Goal: Transaction & Acquisition: Book appointment/travel/reservation

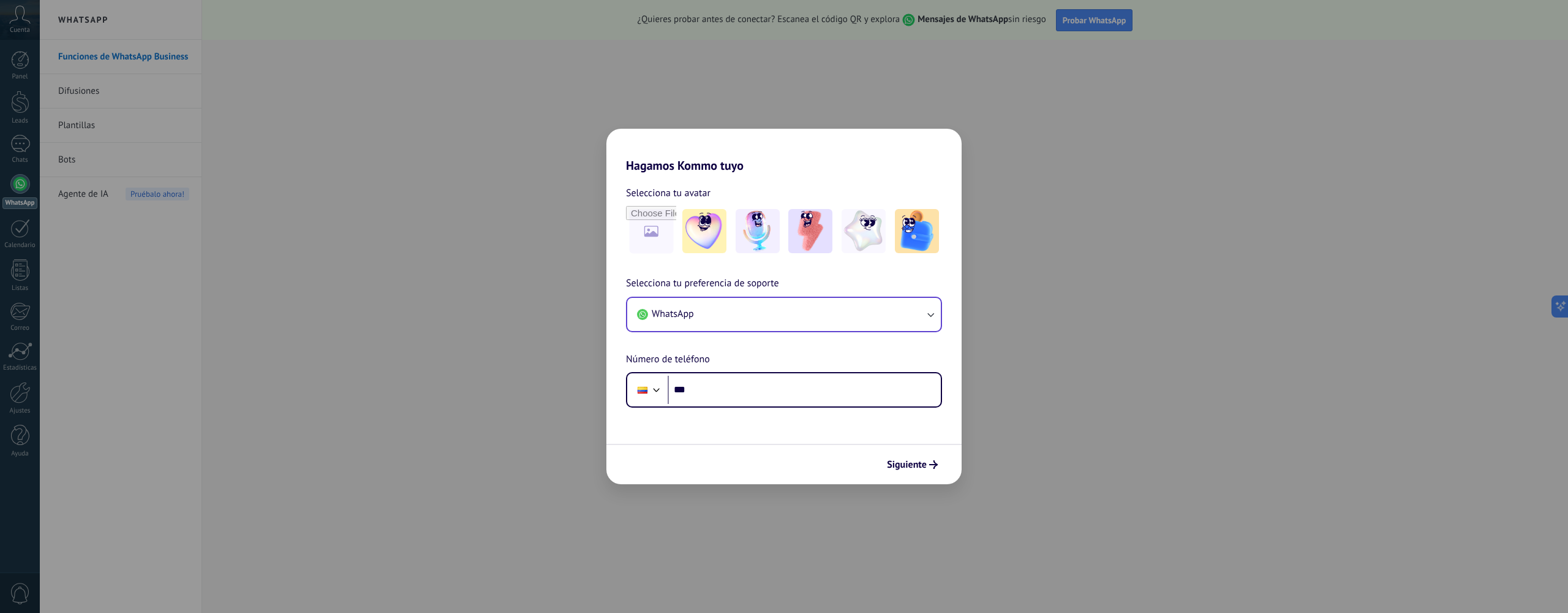
click at [779, 317] on button "WhatsApp" at bounding box center [784, 314] width 314 height 33
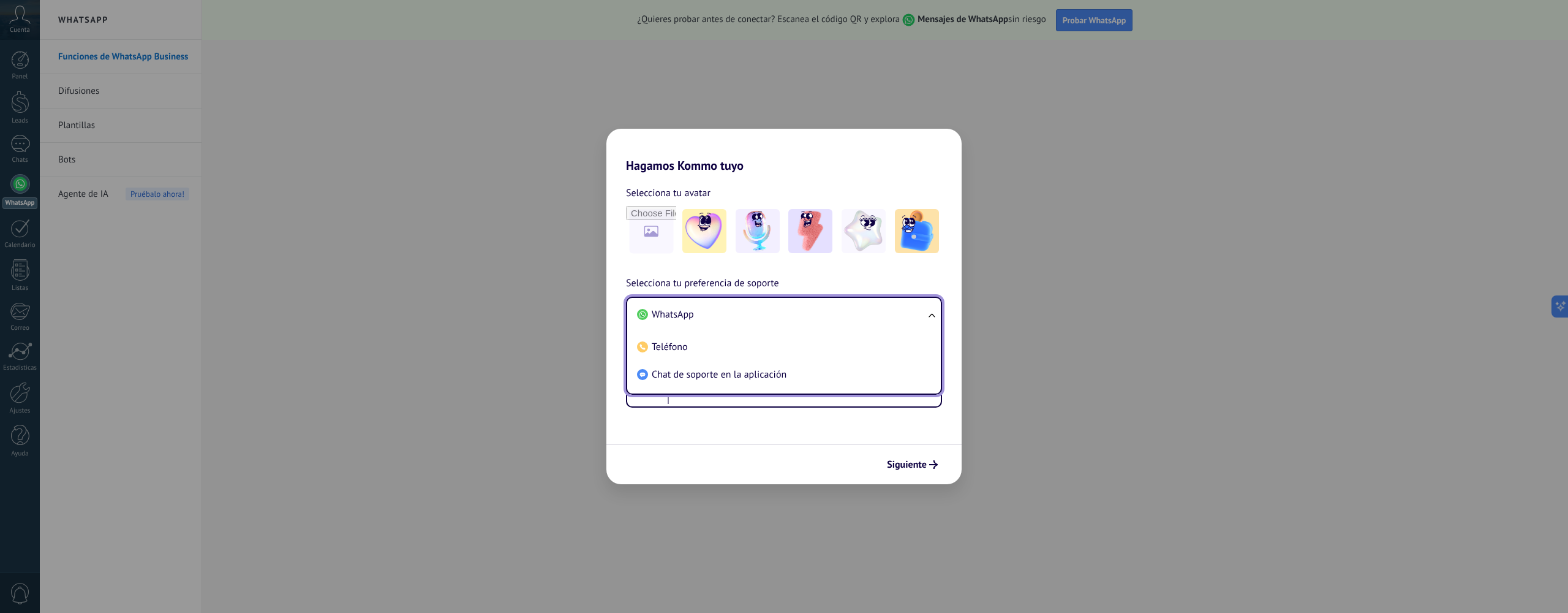
click at [779, 316] on li "WhatsApp" at bounding box center [782, 315] width 299 height 28
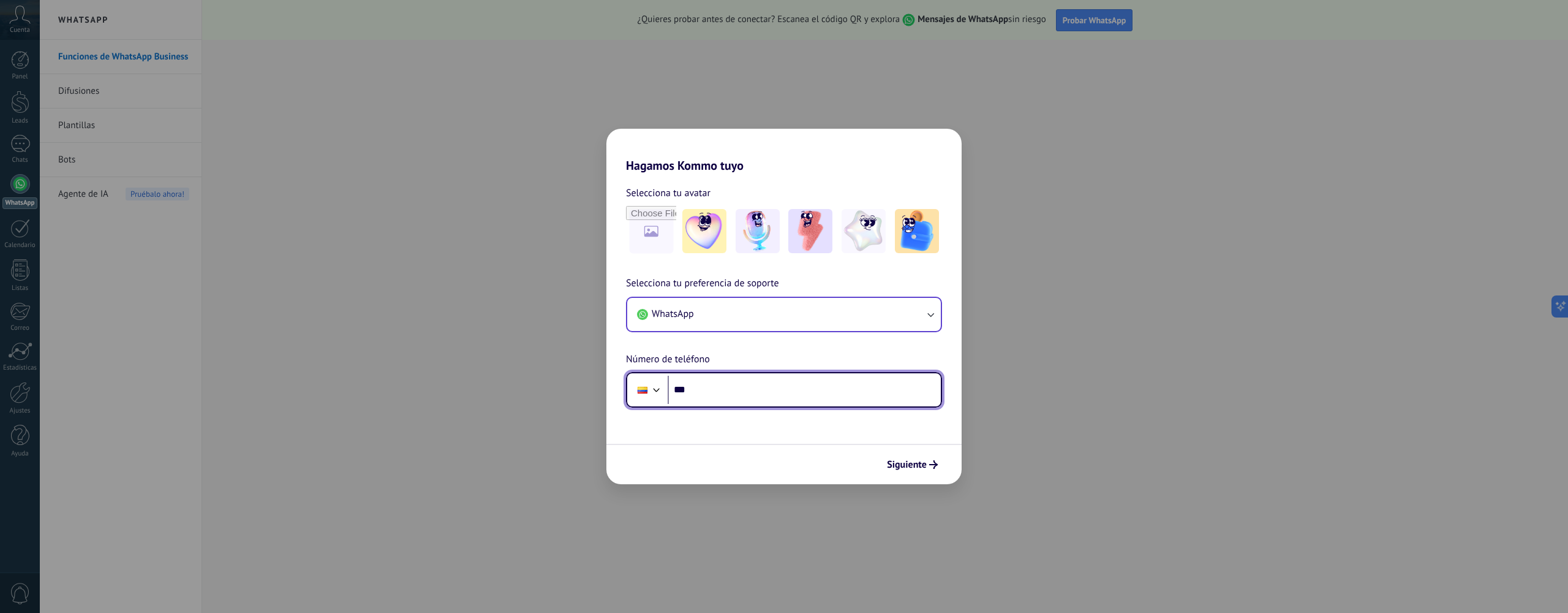
click at [714, 384] on input "***" at bounding box center [804, 390] width 273 height 28
type input "**********"
click at [919, 475] on div "Siguiente" at bounding box center [783, 463] width 355 height 40
click at [917, 467] on span "Siguiente" at bounding box center [907, 464] width 40 height 9
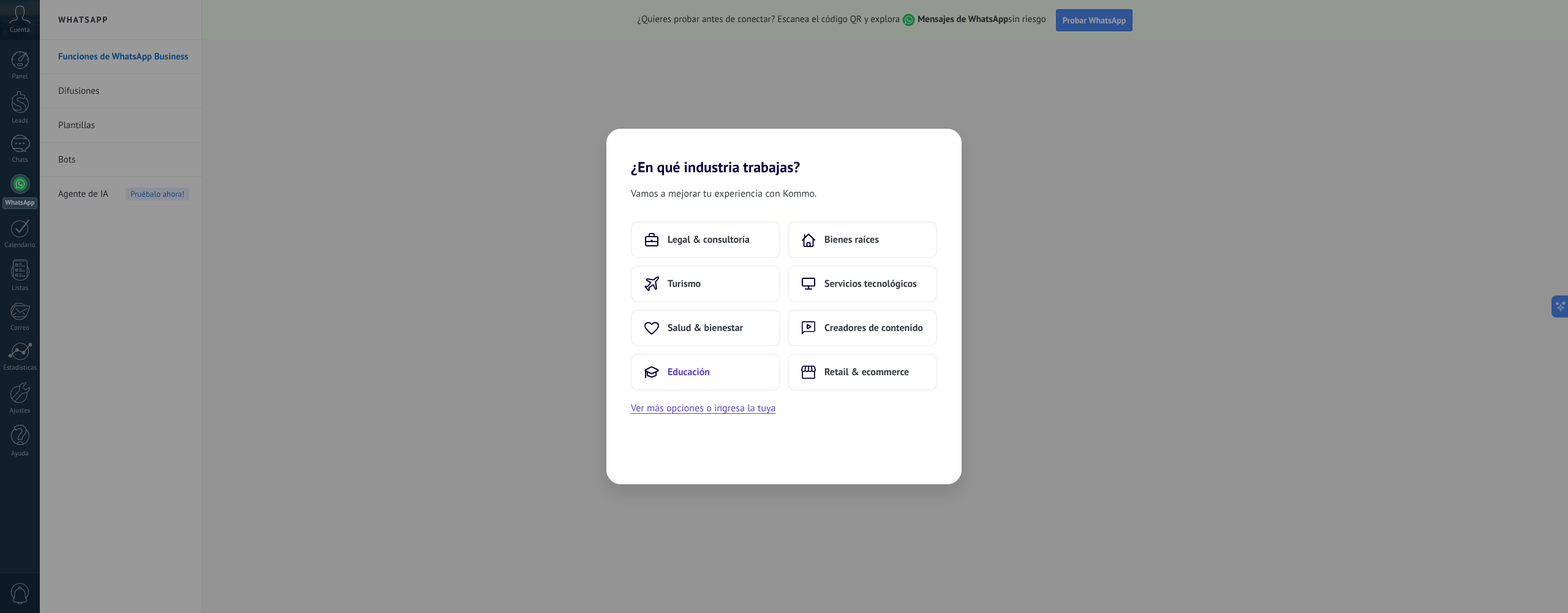
click at [711, 380] on button "Educación" at bounding box center [706, 372] width 150 height 37
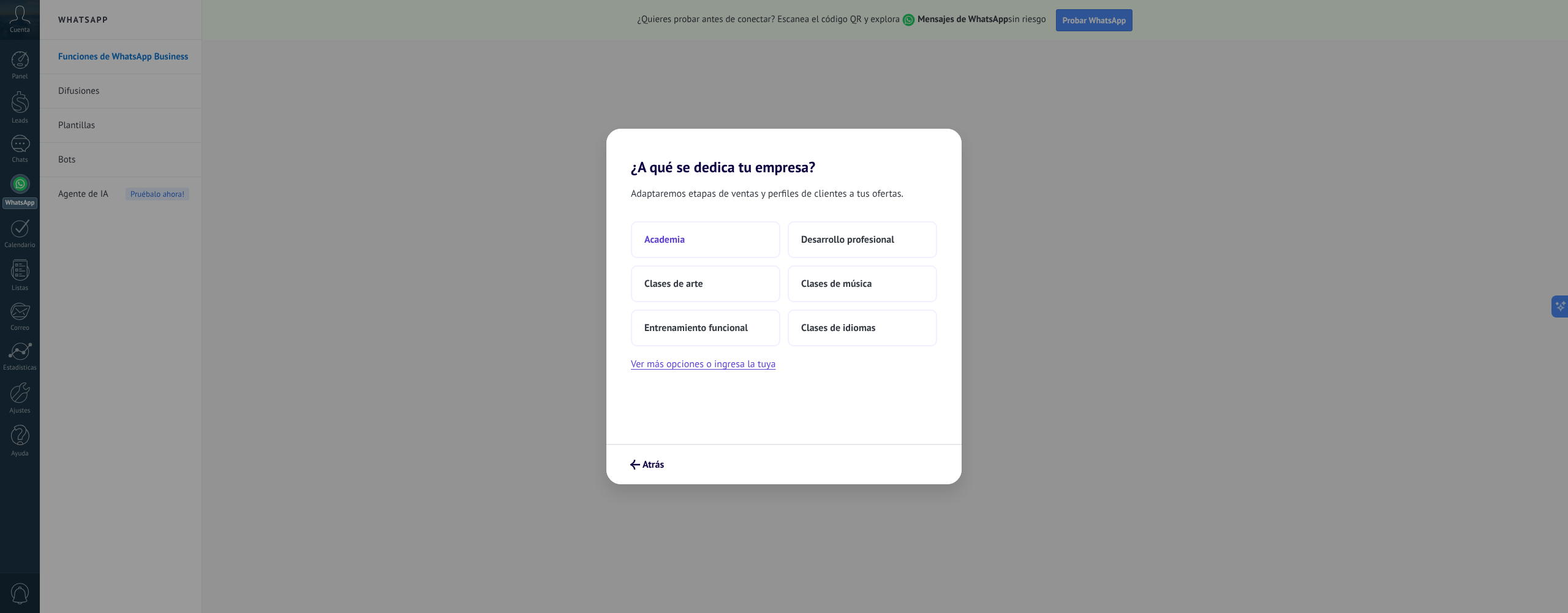
click at [707, 244] on button "Academia" at bounding box center [706, 240] width 150 height 37
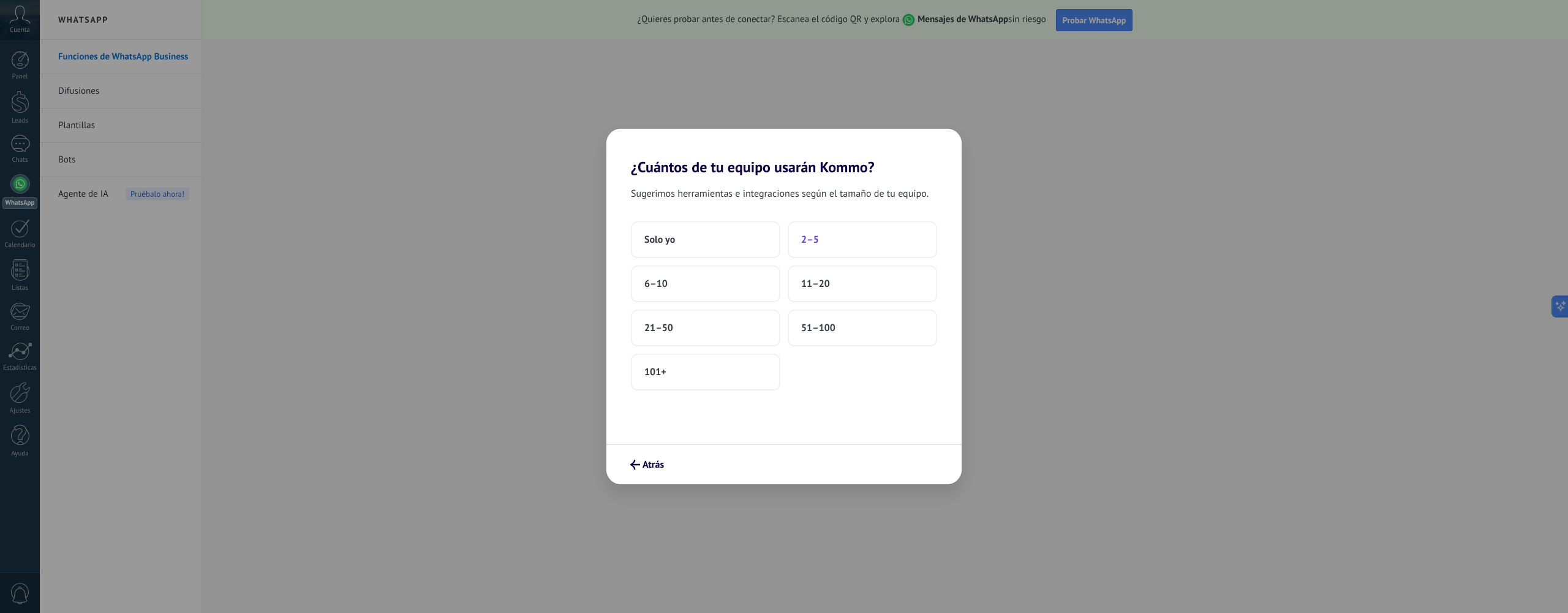
click at [824, 243] on button "2–5" at bounding box center [862, 240] width 150 height 37
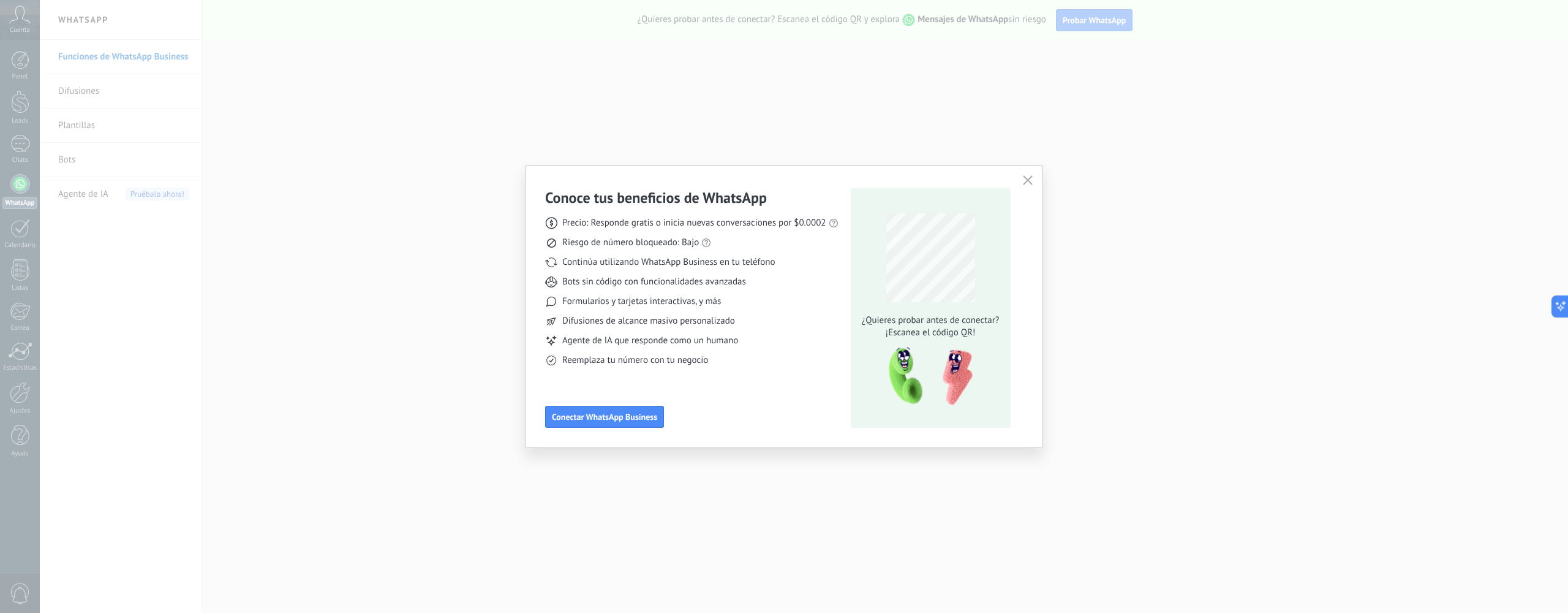
click at [643, 431] on div "Conoce tus beneficios de WhatsApp Precio: Responde gratis o inicia nuevas conve…" at bounding box center [784, 306] width 517 height 282
click at [640, 415] on span "Conectar WhatsApp Business" at bounding box center [605, 417] width 105 height 9
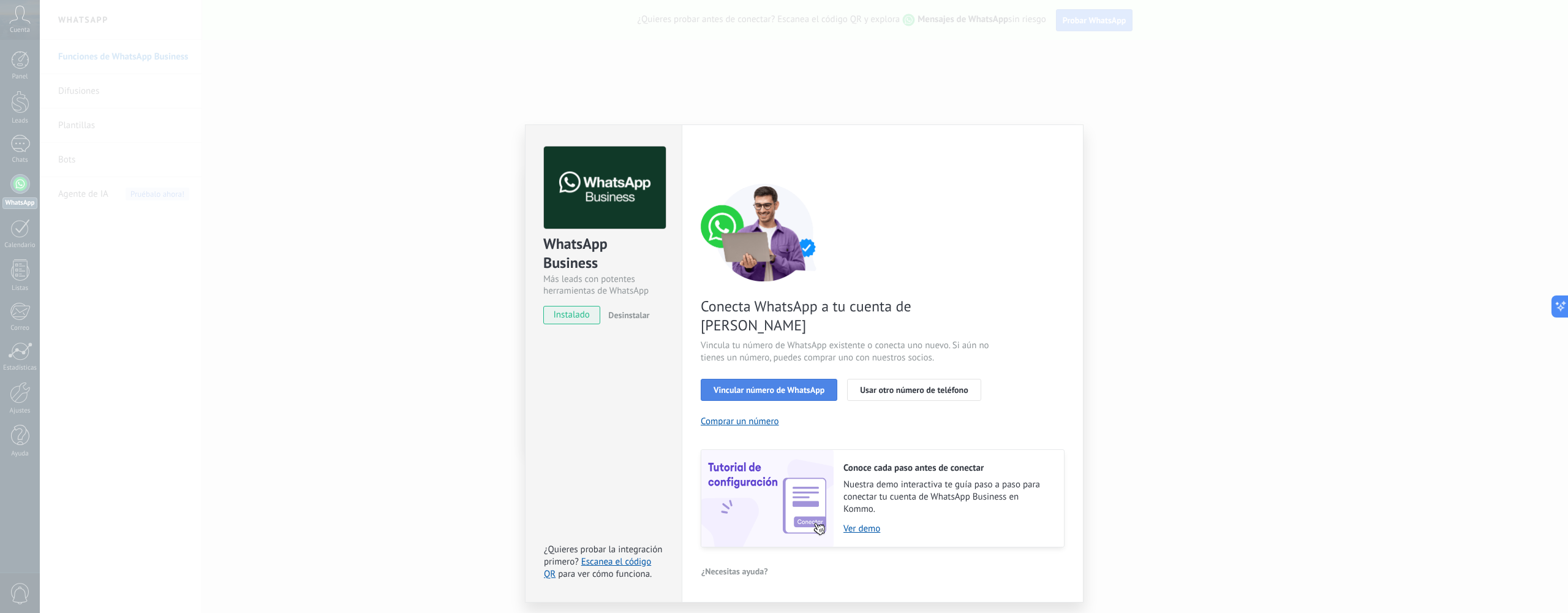
click at [810, 379] on button "Vincular número de WhatsApp" at bounding box center [769, 390] width 136 height 22
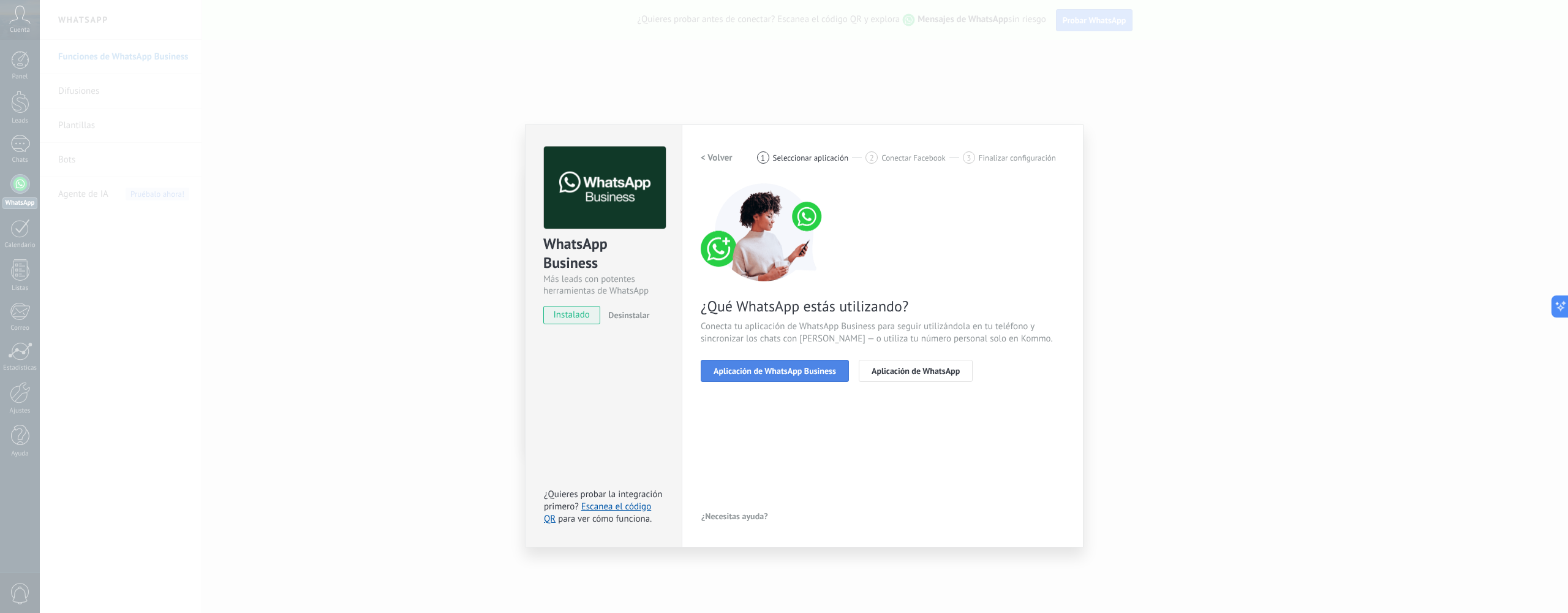
click at [810, 376] on button "Aplicación de WhatsApp Business" at bounding box center [775, 370] width 148 height 22
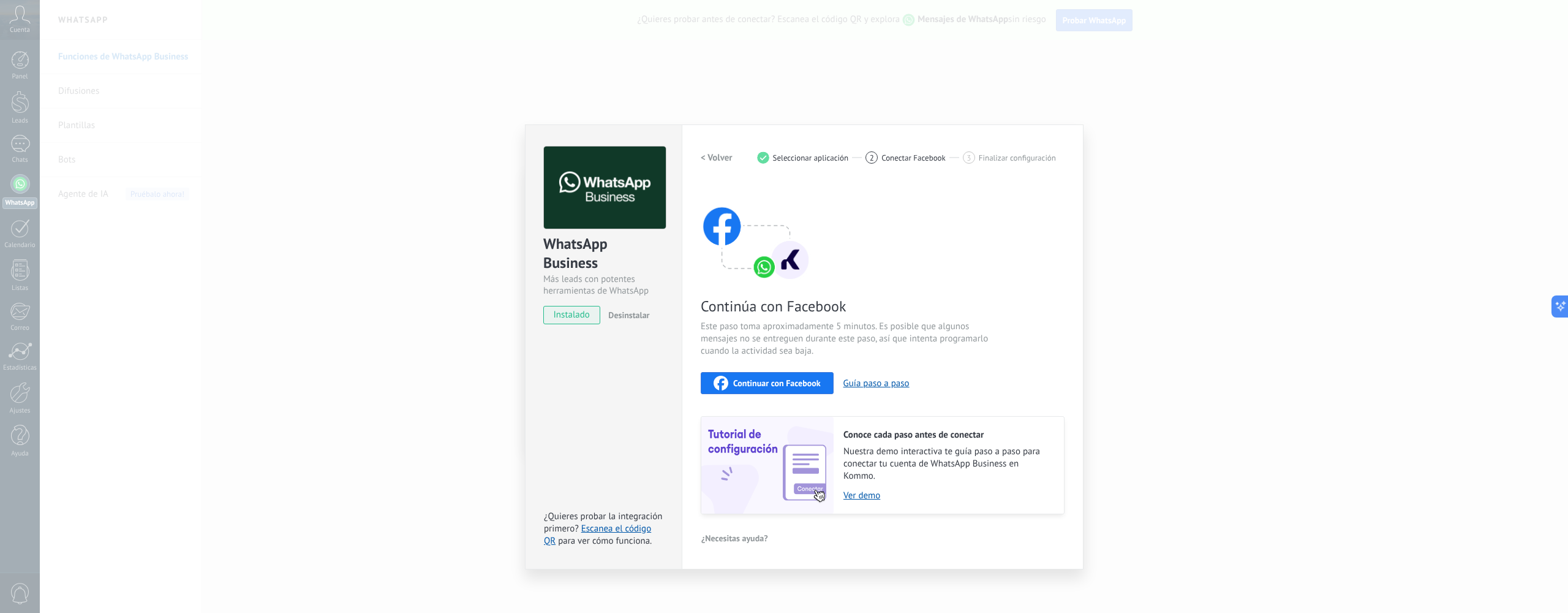
click at [762, 382] on span "Continuar con Facebook" at bounding box center [777, 383] width 88 height 9
click at [1127, 216] on div "WhatsApp Business Más leads con potentes herramientas de WhatsApp instalado Des…" at bounding box center [804, 306] width 1528 height 613
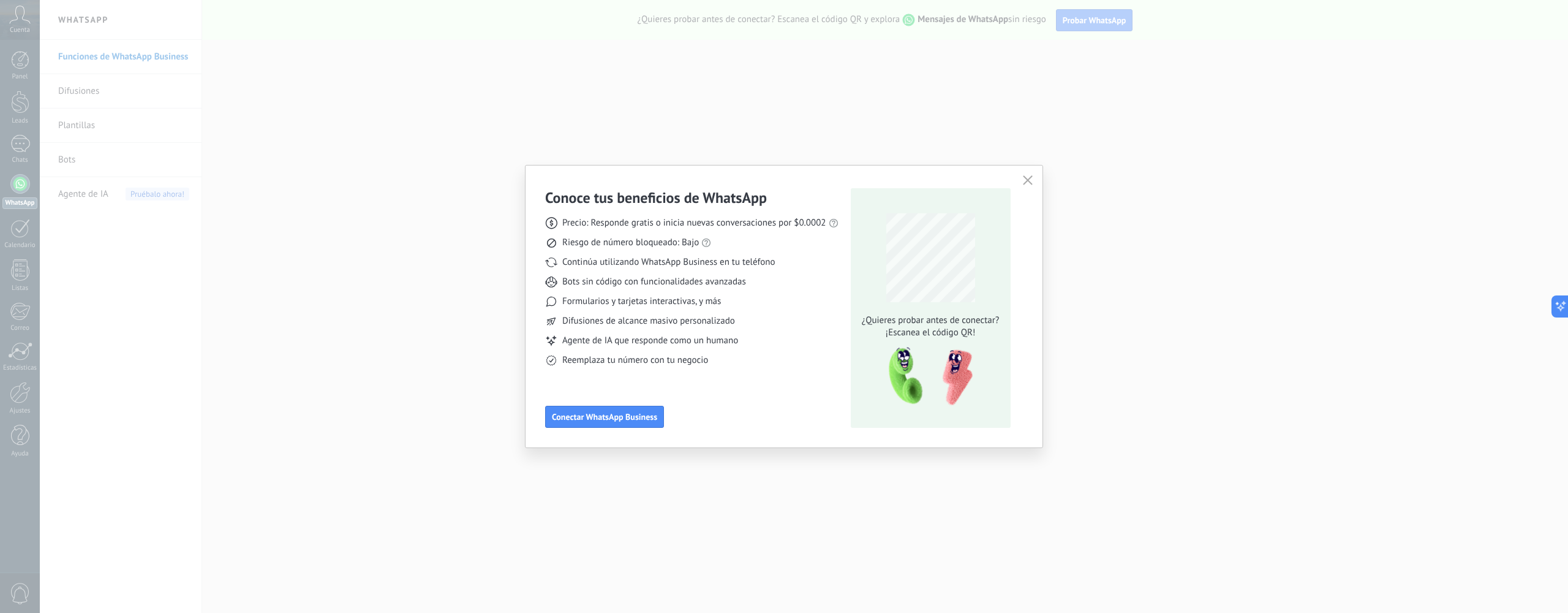
click at [1025, 184] on icon "button" at bounding box center [1028, 180] width 10 height 10
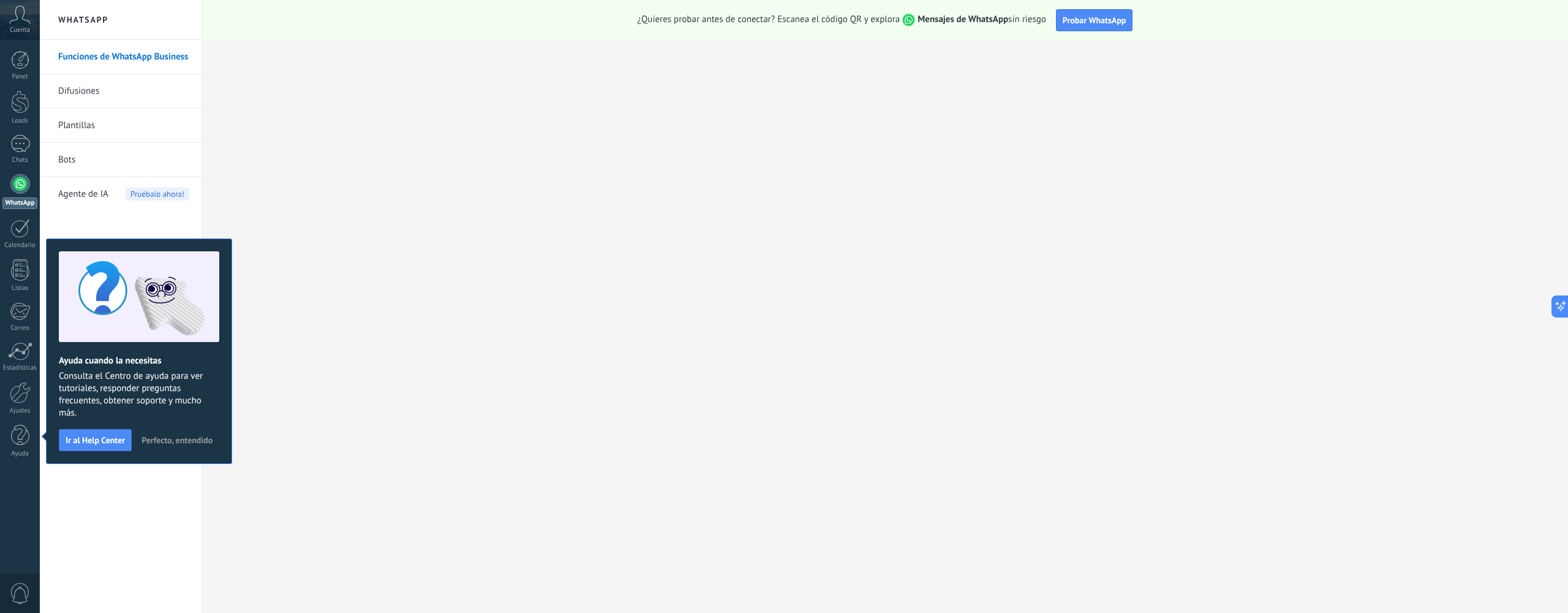
click at [159, 440] on span "Perfecto, entendido" at bounding box center [177, 440] width 71 height 9
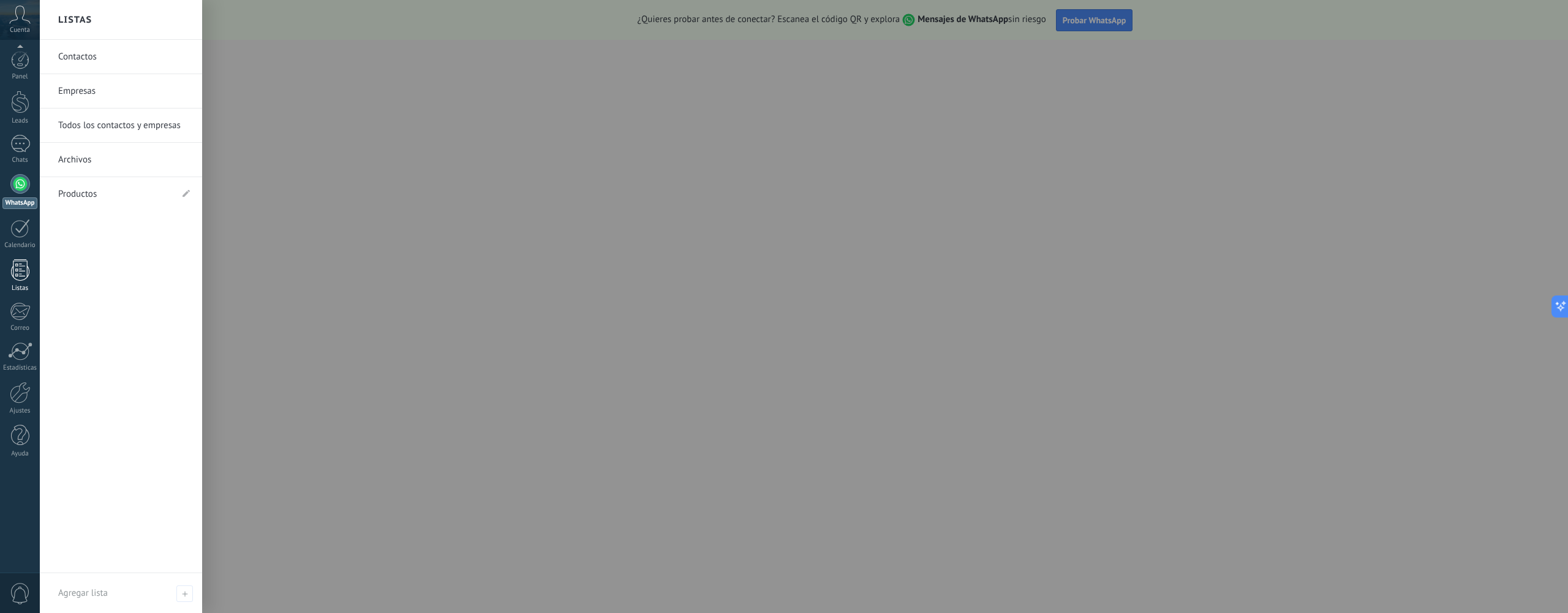
click at [20, 274] on div at bounding box center [20, 270] width 18 height 22
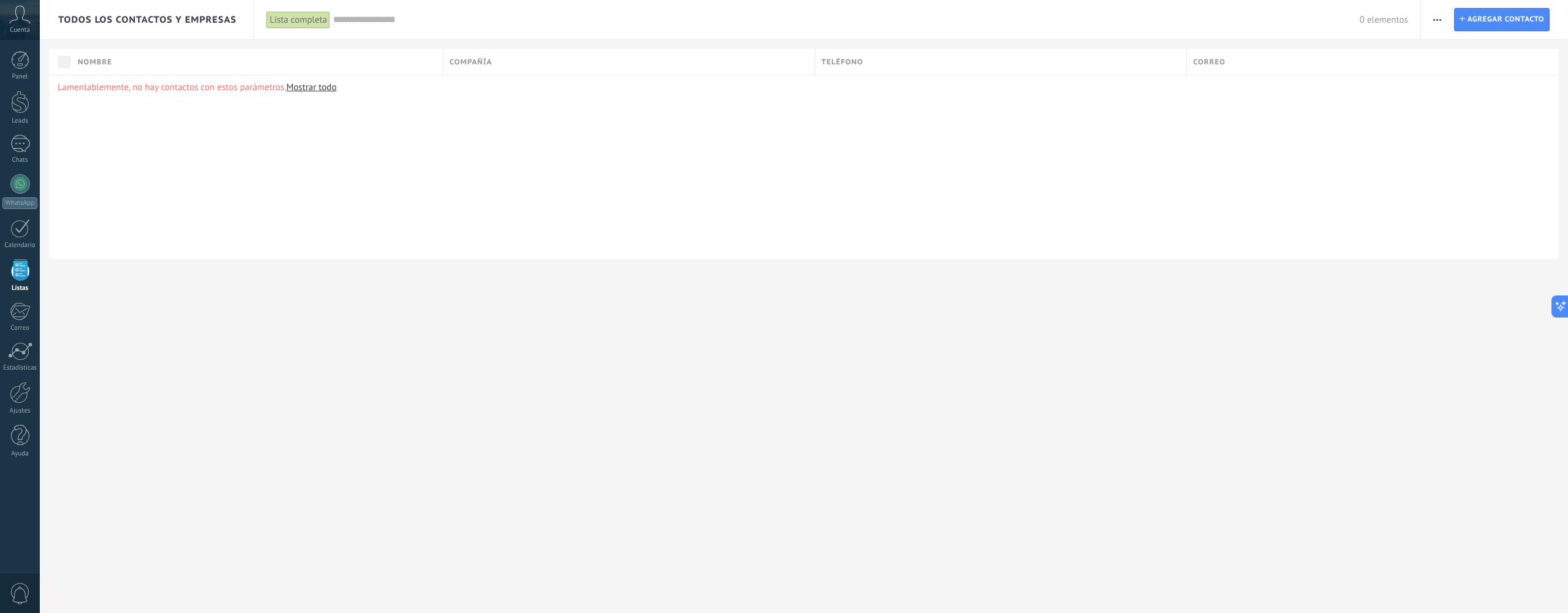
click at [1438, 16] on span "button" at bounding box center [1438, 19] width 8 height 23
click at [144, 200] on div "Lamentablemente, no hay contactos con estos parámetros. Mostrar todo" at bounding box center [804, 166] width 1510 height 184
click at [12, 32] on span "Cuenta" at bounding box center [20, 30] width 20 height 8
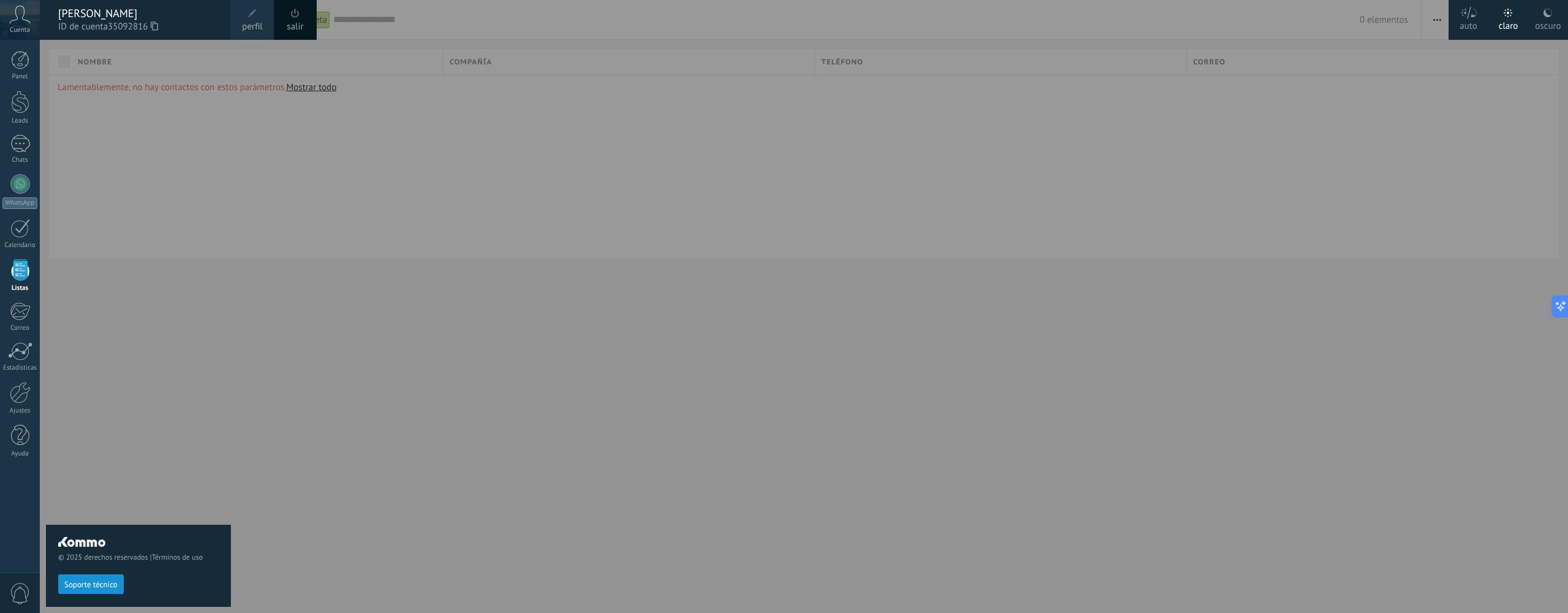
click at [22, 40] on div "Cuenta" at bounding box center [20, 20] width 40 height 40
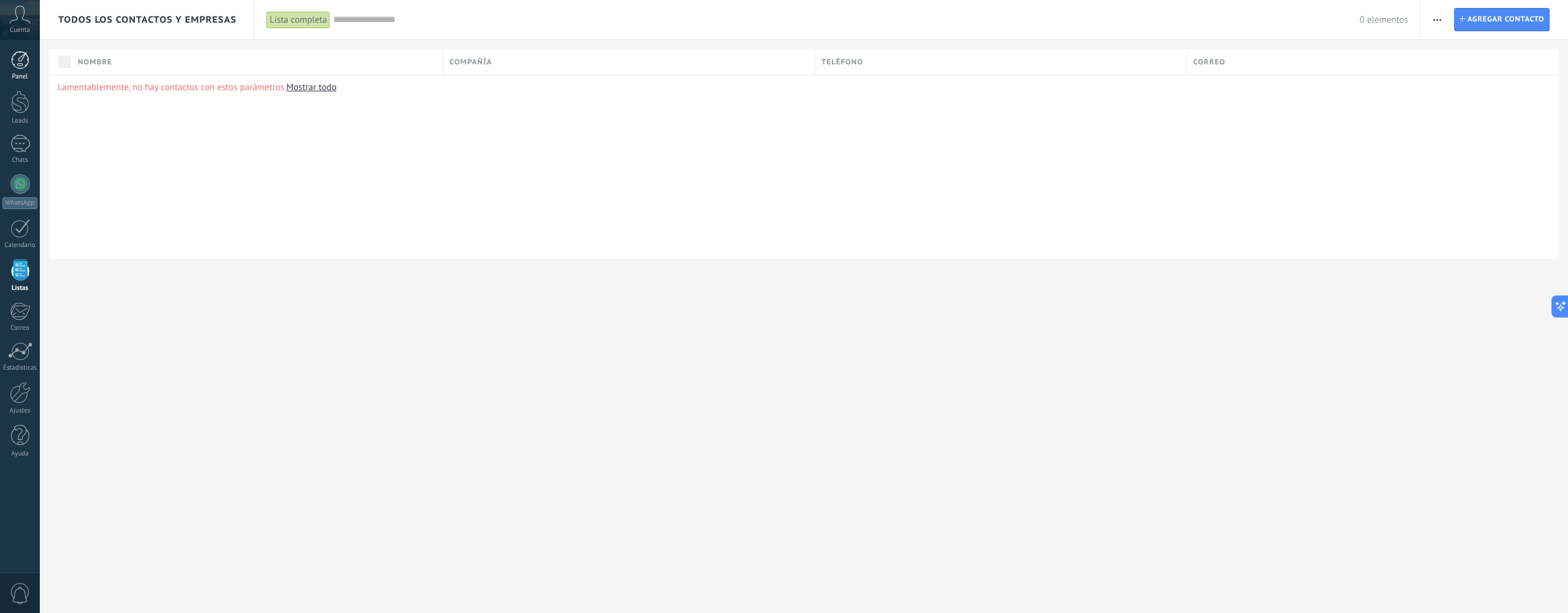
click at [15, 52] on div at bounding box center [20, 60] width 18 height 18
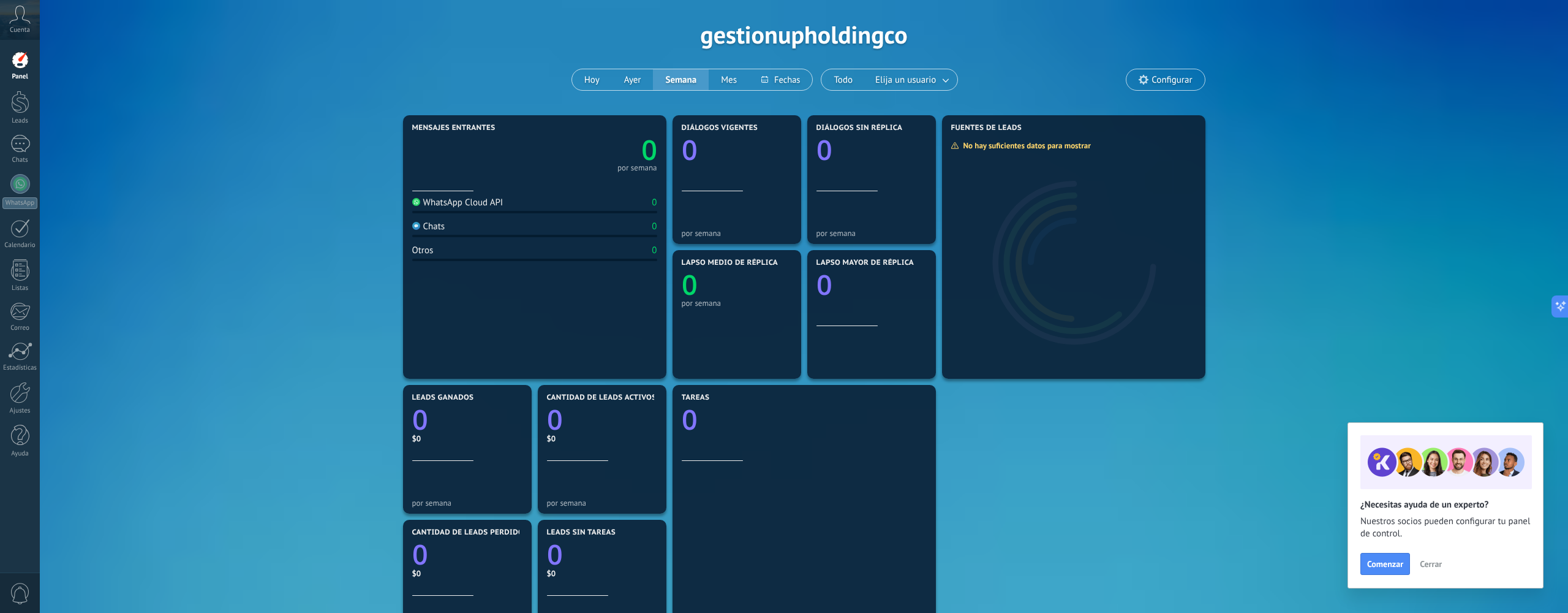
scroll to position [45, 0]
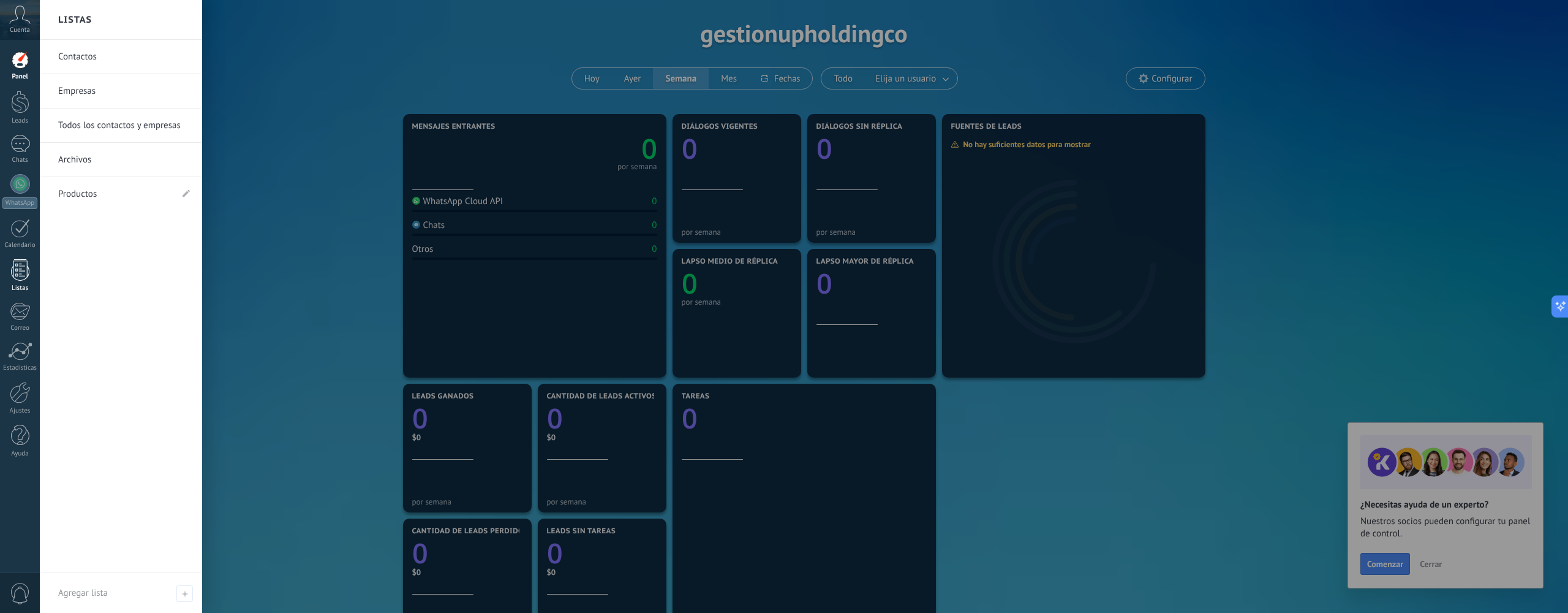
click at [16, 283] on link "Listas" at bounding box center [20, 276] width 40 height 33
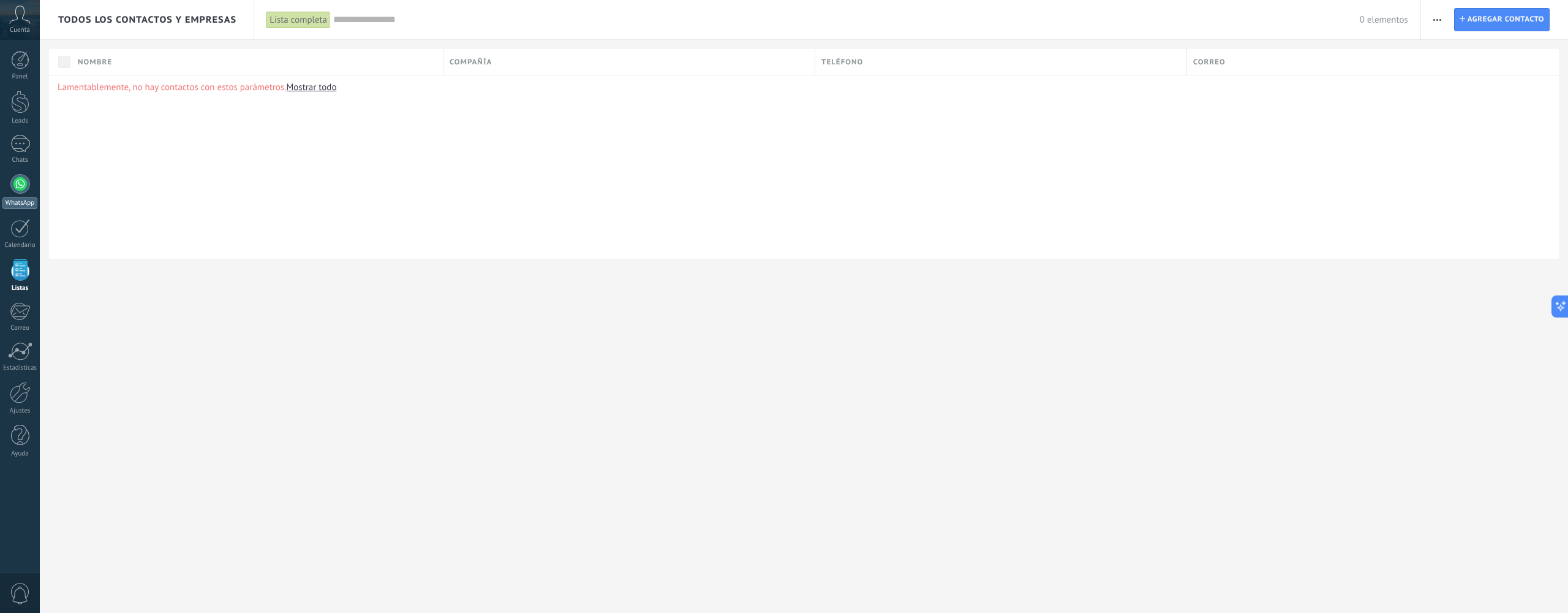
click at [7, 181] on link "WhatsApp" at bounding box center [20, 191] width 40 height 35
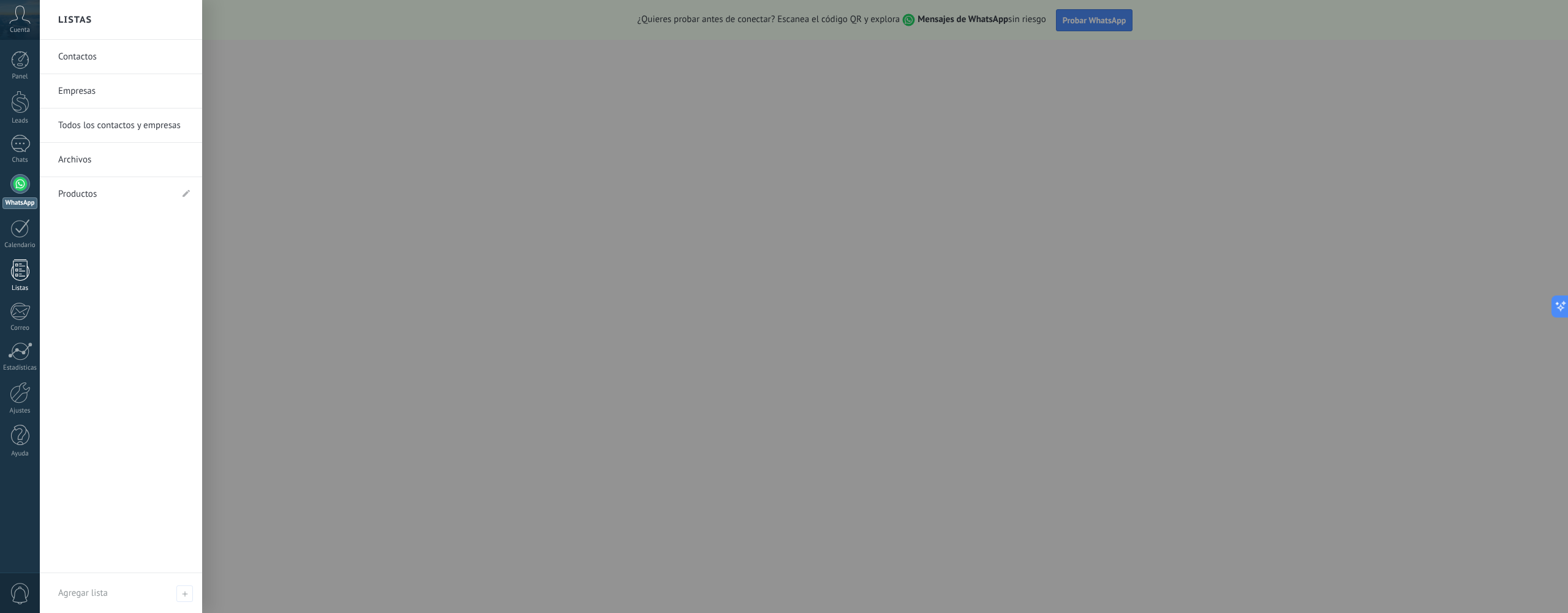
click at [21, 278] on div at bounding box center [20, 270] width 18 height 22
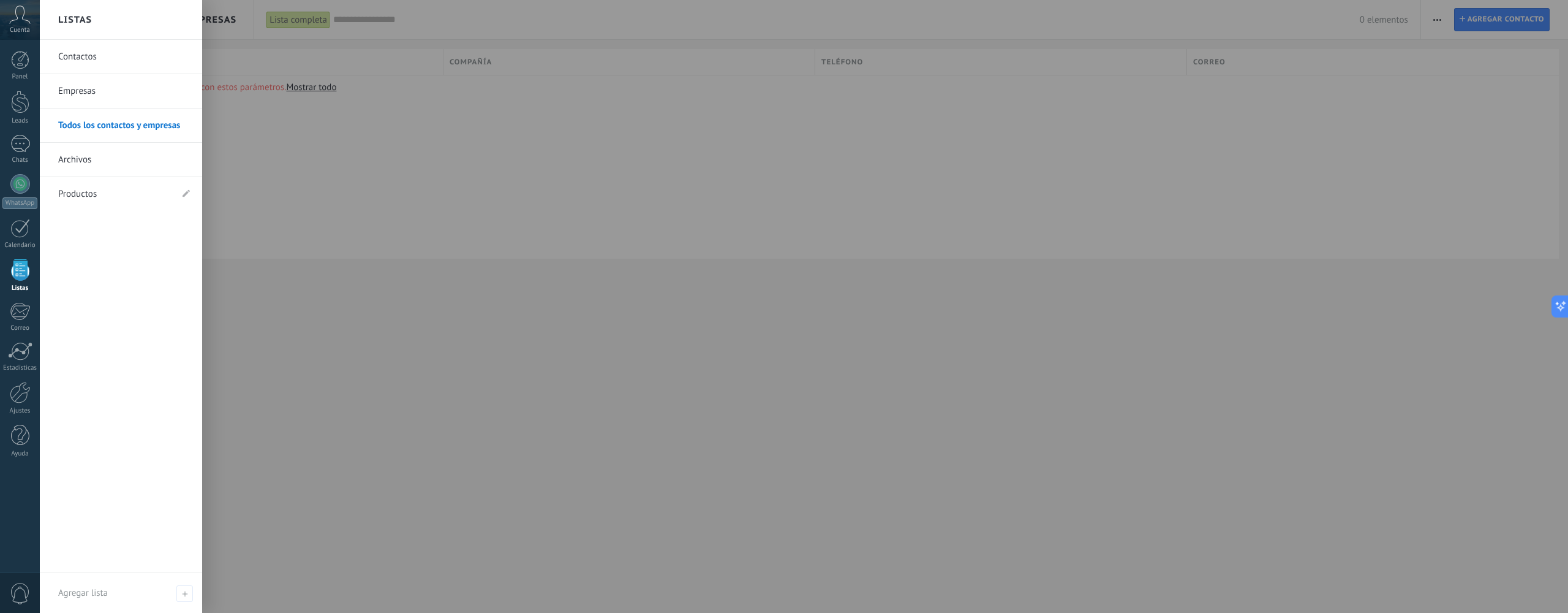
click at [117, 92] on link "Empresas" at bounding box center [124, 92] width 132 height 34
click at [180, 191] on li "Productos" at bounding box center [121, 194] width 162 height 34
click at [121, 122] on link "Todos los contactos y empresas" at bounding box center [124, 126] width 132 height 34
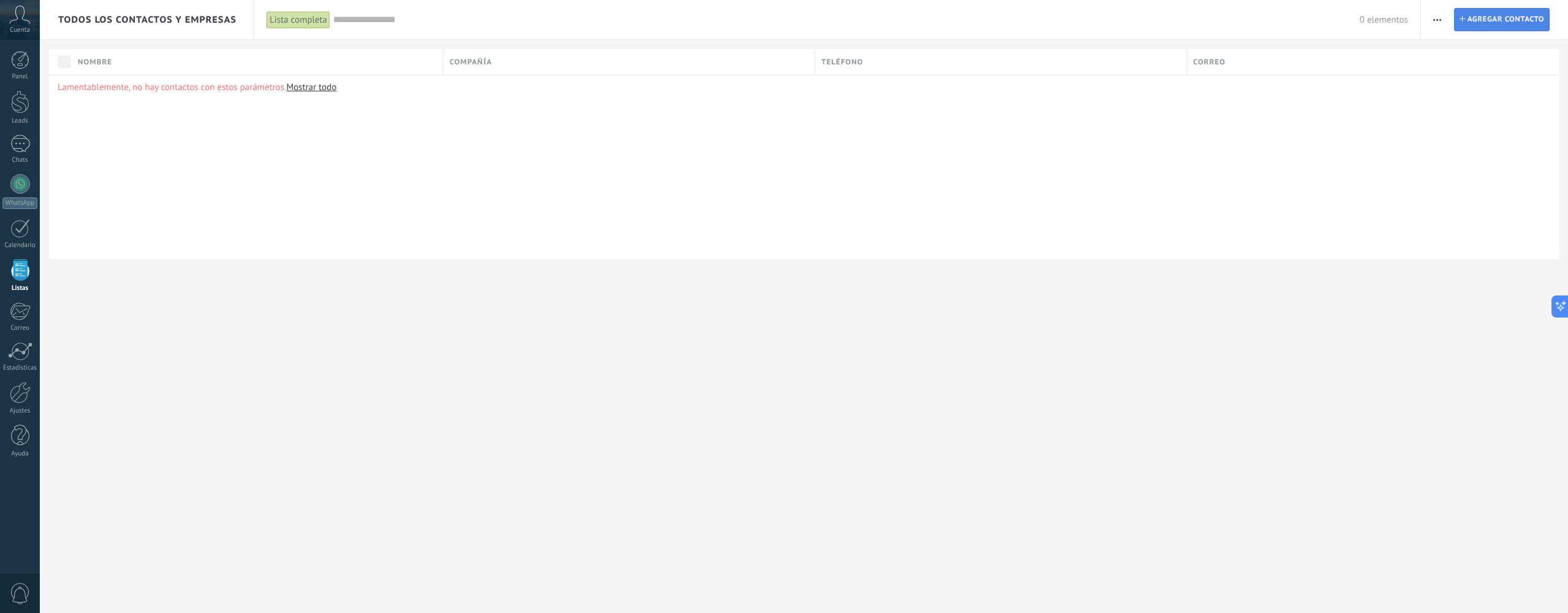
click at [1485, 24] on span "Agregar contacto" at bounding box center [1506, 19] width 76 height 22
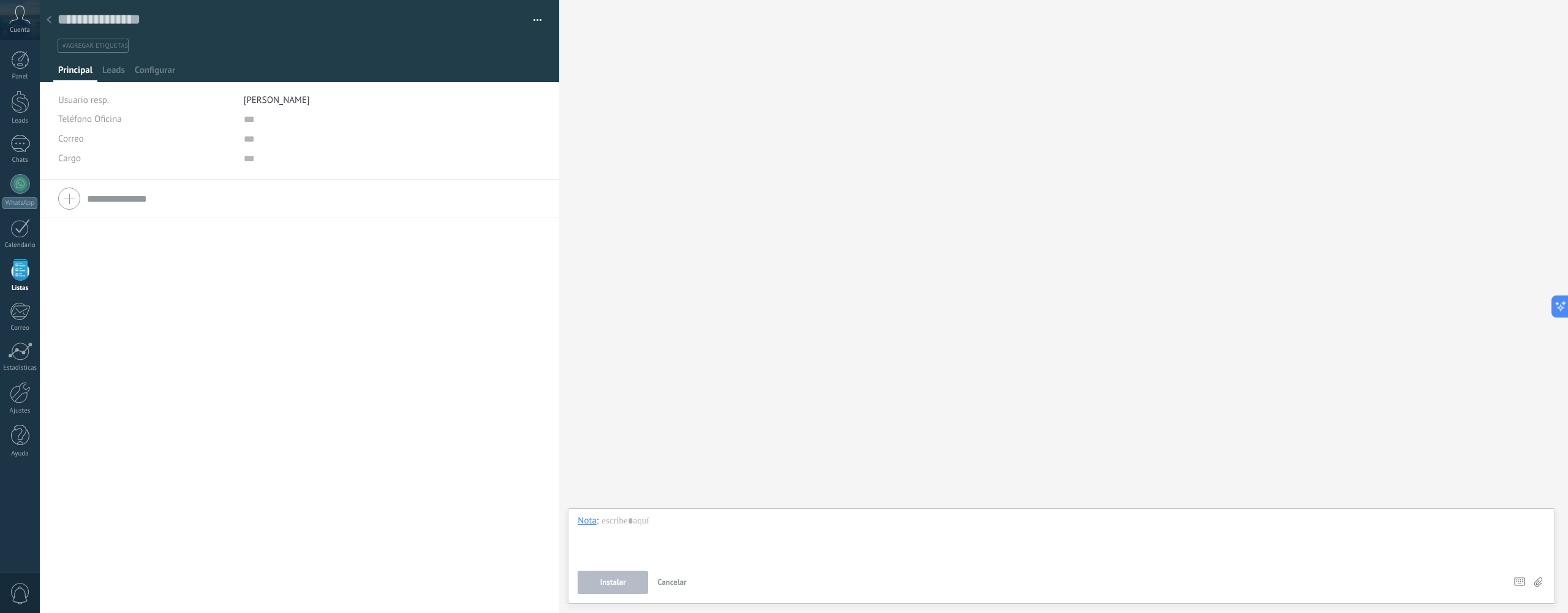
click at [658, 580] on button "Cancelar" at bounding box center [672, 582] width 40 height 23
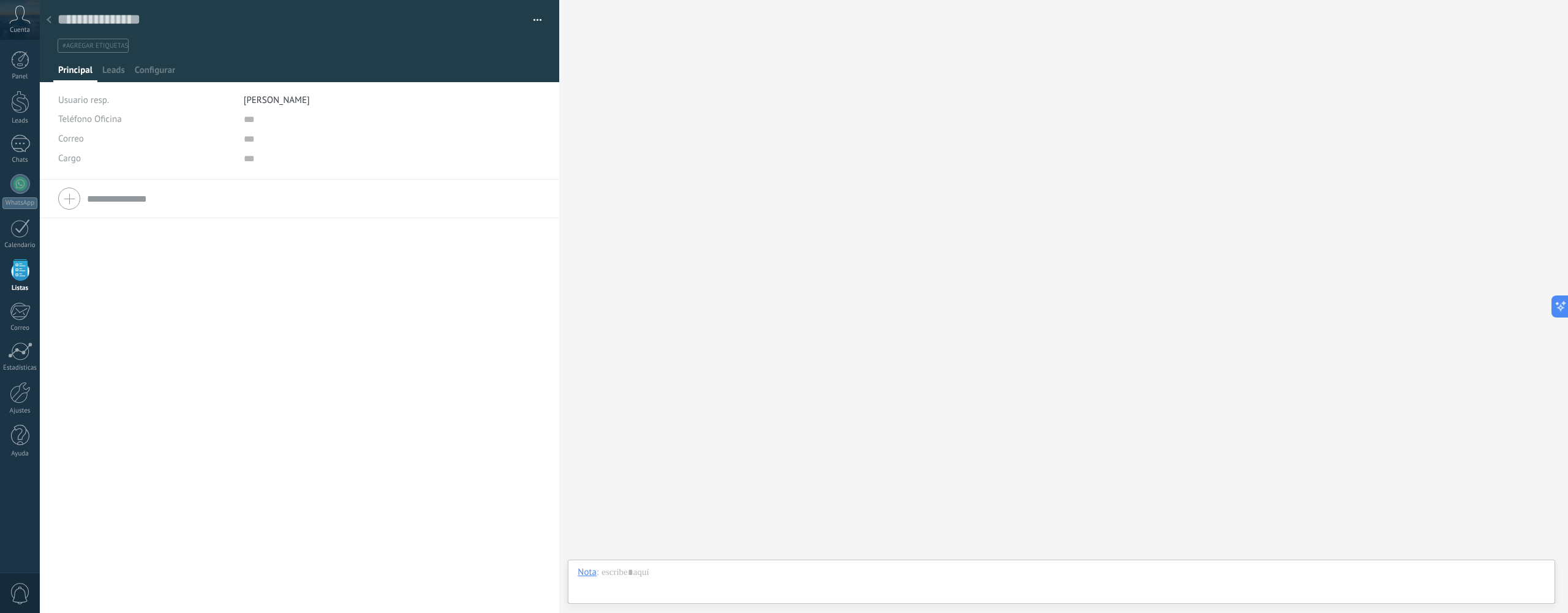
click at [524, 15] on button "button" at bounding box center [533, 20] width 18 height 18
click at [173, 42] on ul "#agregar etiquetas" at bounding box center [298, 45] width 482 height 16
click at [52, 18] on div at bounding box center [49, 20] width 17 height 24
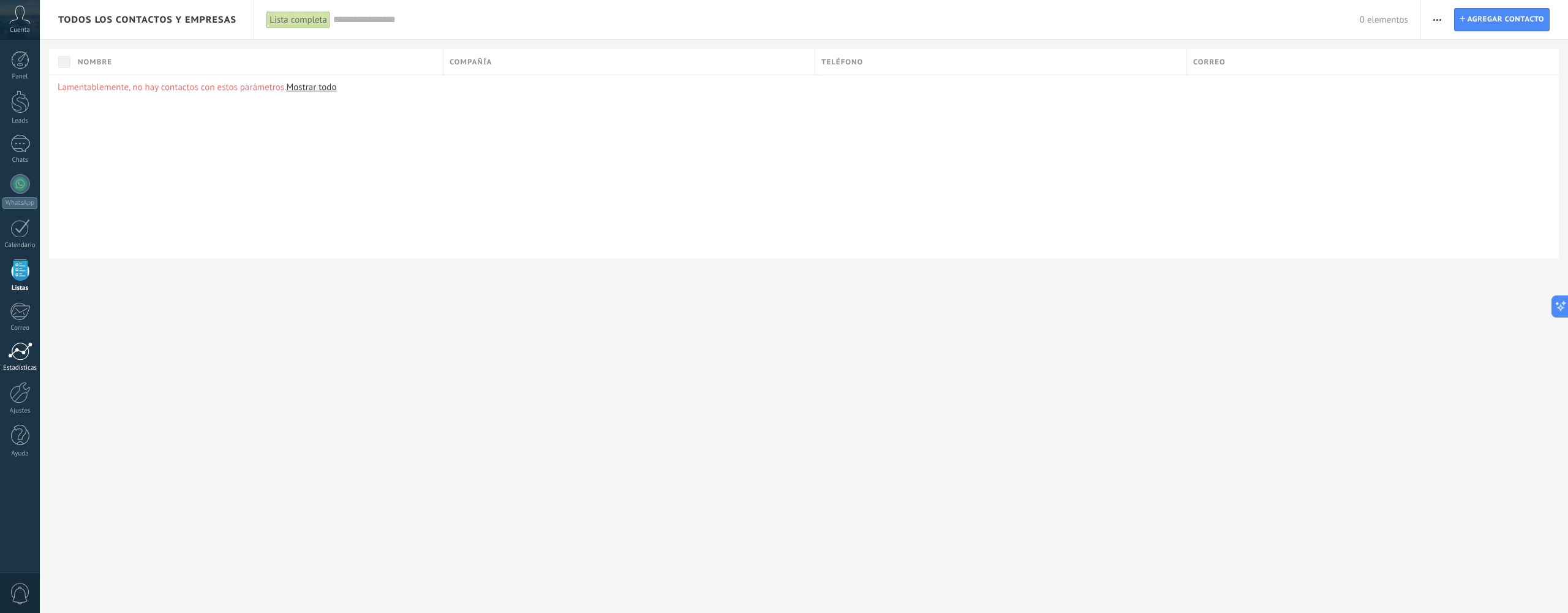
click at [18, 361] on link "Estadísticas" at bounding box center [20, 357] width 40 height 30
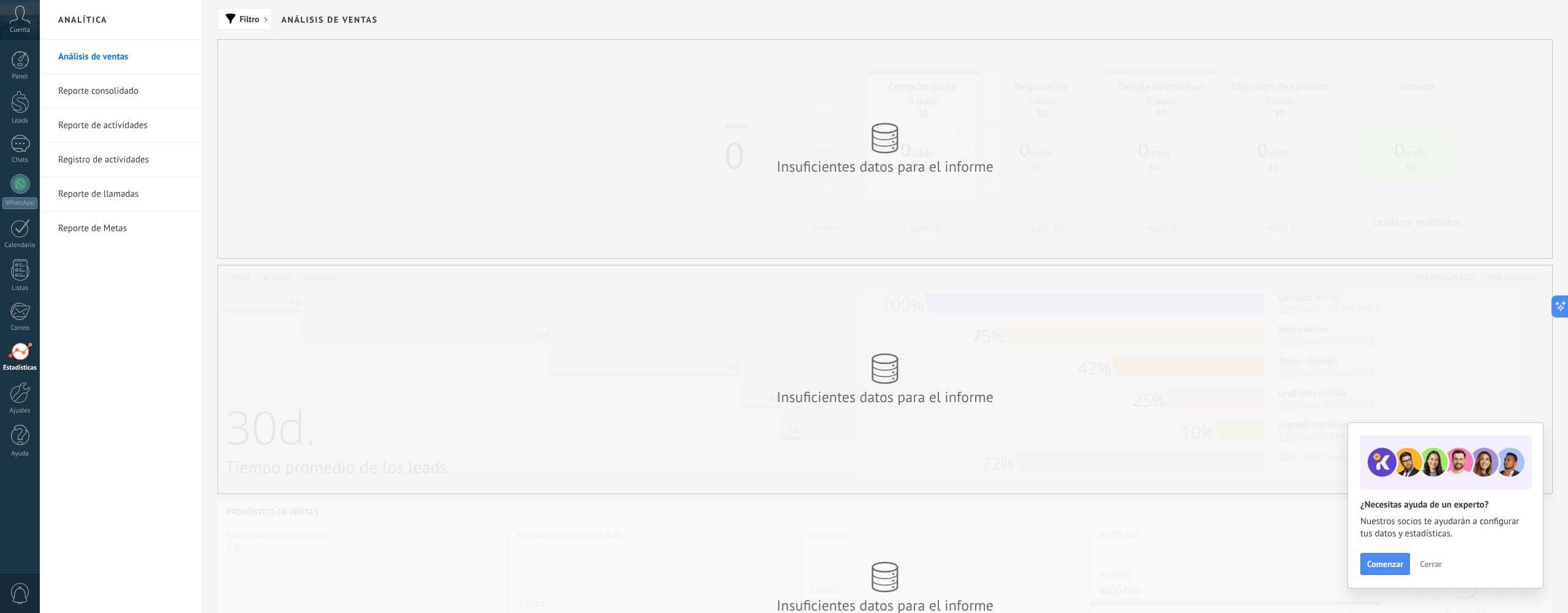
click at [1432, 564] on span "Cerrar" at bounding box center [1430, 564] width 22 height 9
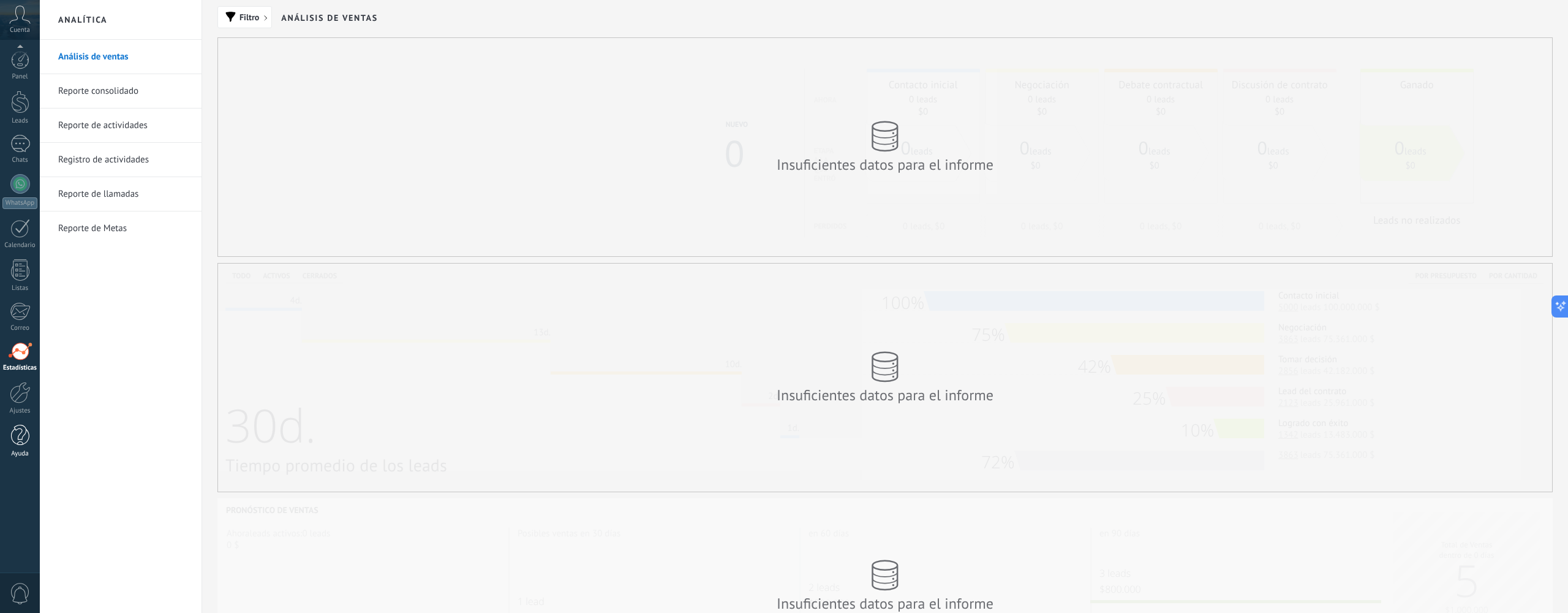
click at [24, 450] on div "Ayuda" at bounding box center [20, 453] width 36 height 8
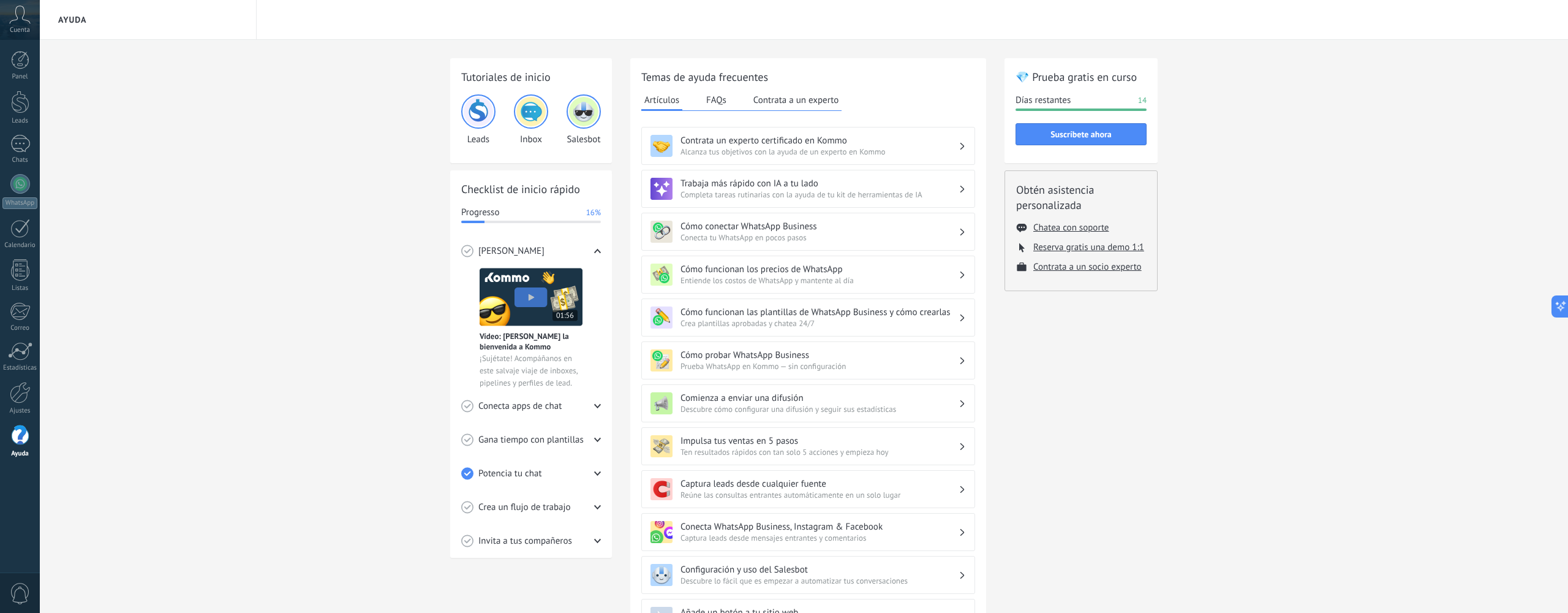
click at [818, 271] on h3 "Cómo funcionan los precios de WhatsApp" at bounding box center [820, 270] width 278 height 12
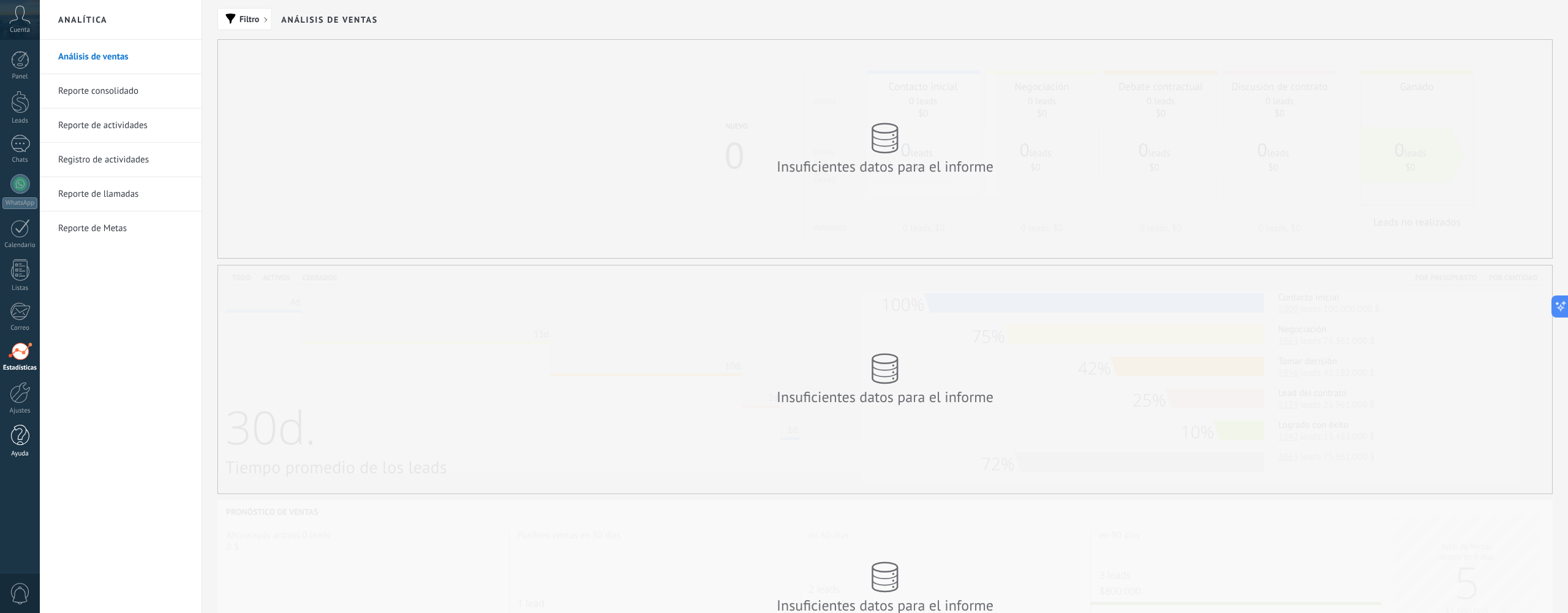
click at [20, 426] on div at bounding box center [20, 435] width 18 height 22
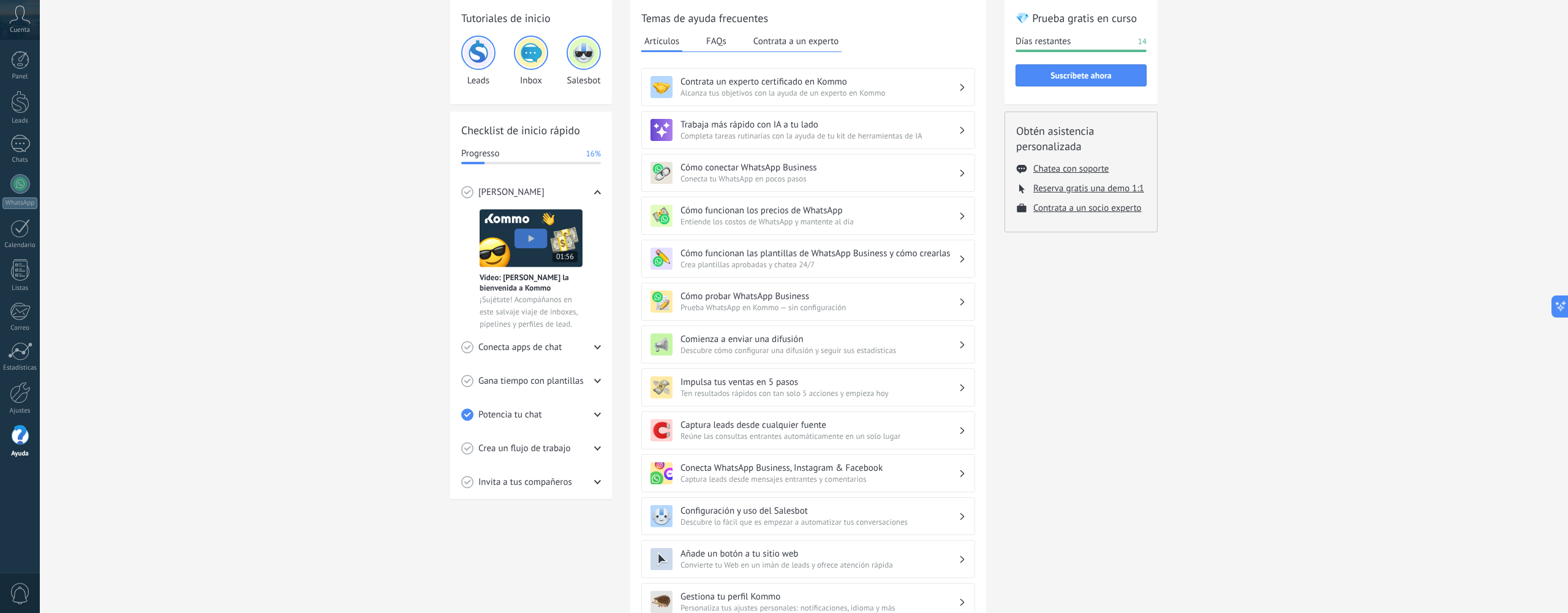
scroll to position [92, 0]
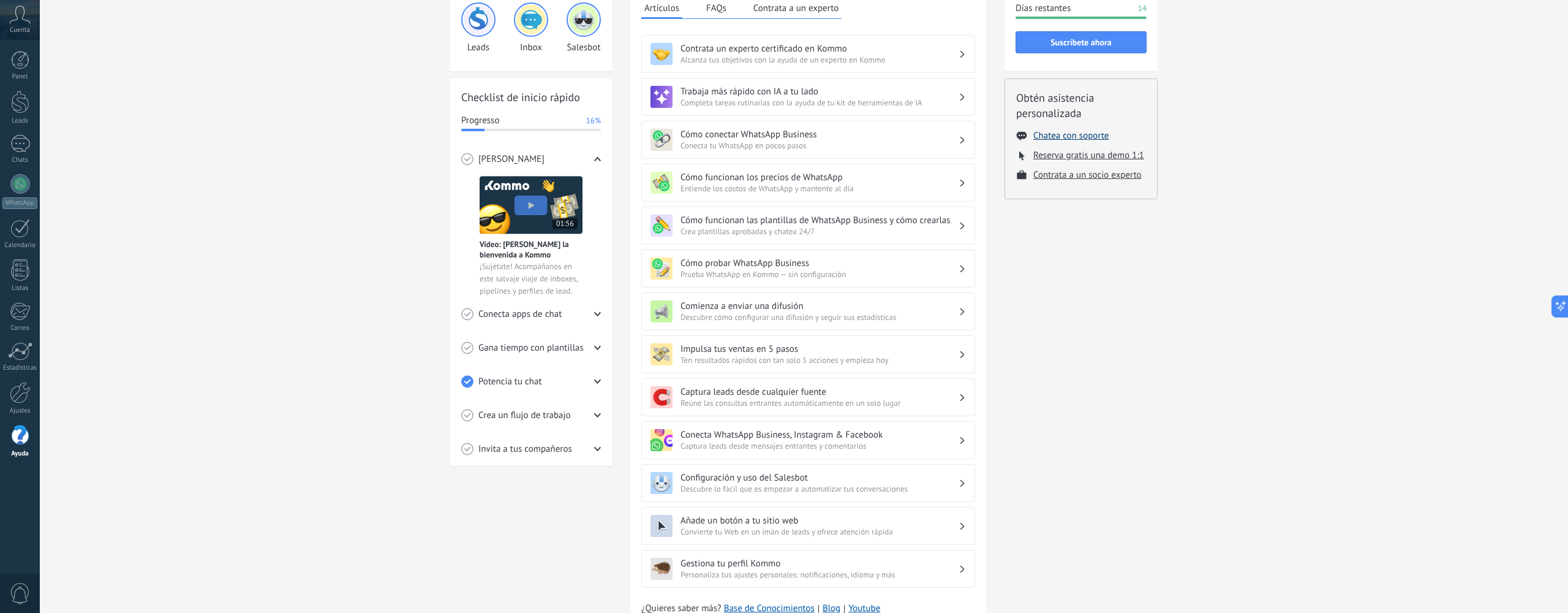
click at [1078, 134] on button "Chatea con soporte" at bounding box center [1071, 136] width 75 height 12
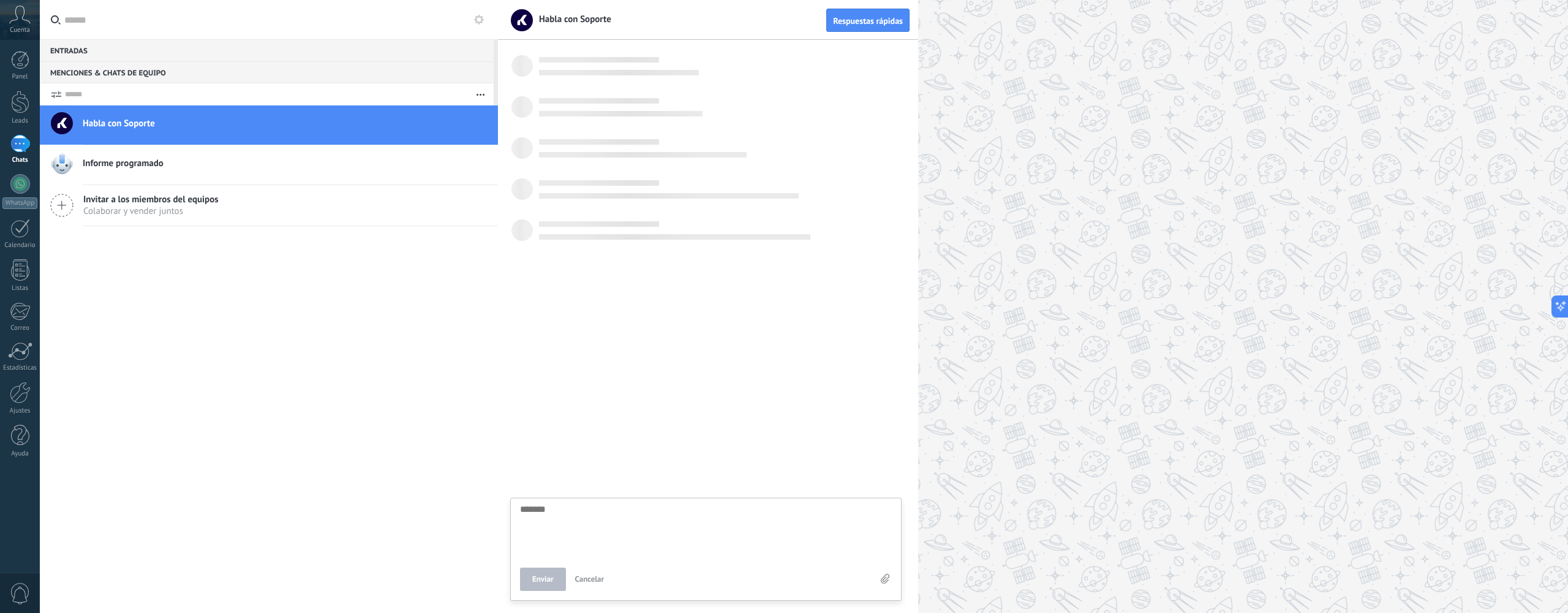
scroll to position [12, 0]
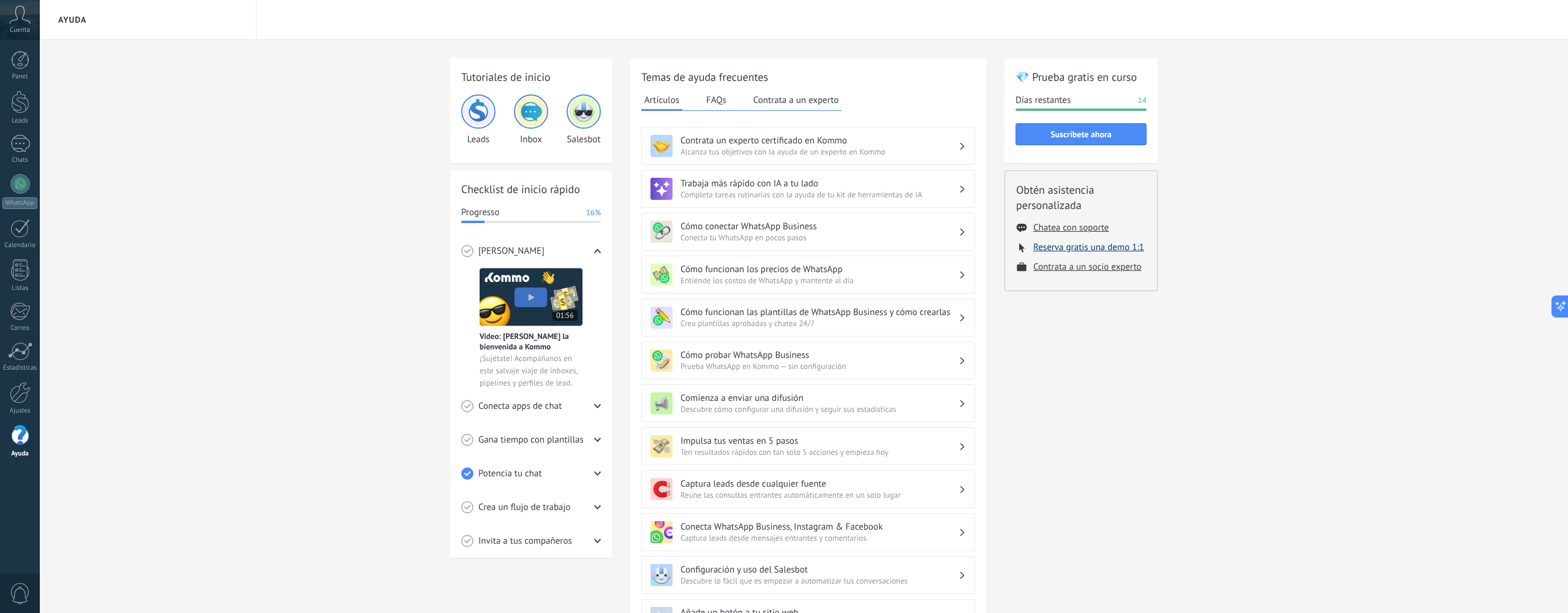
click at [1098, 248] on button "Reserva gratis una demo 1:1" at bounding box center [1089, 247] width 111 height 12
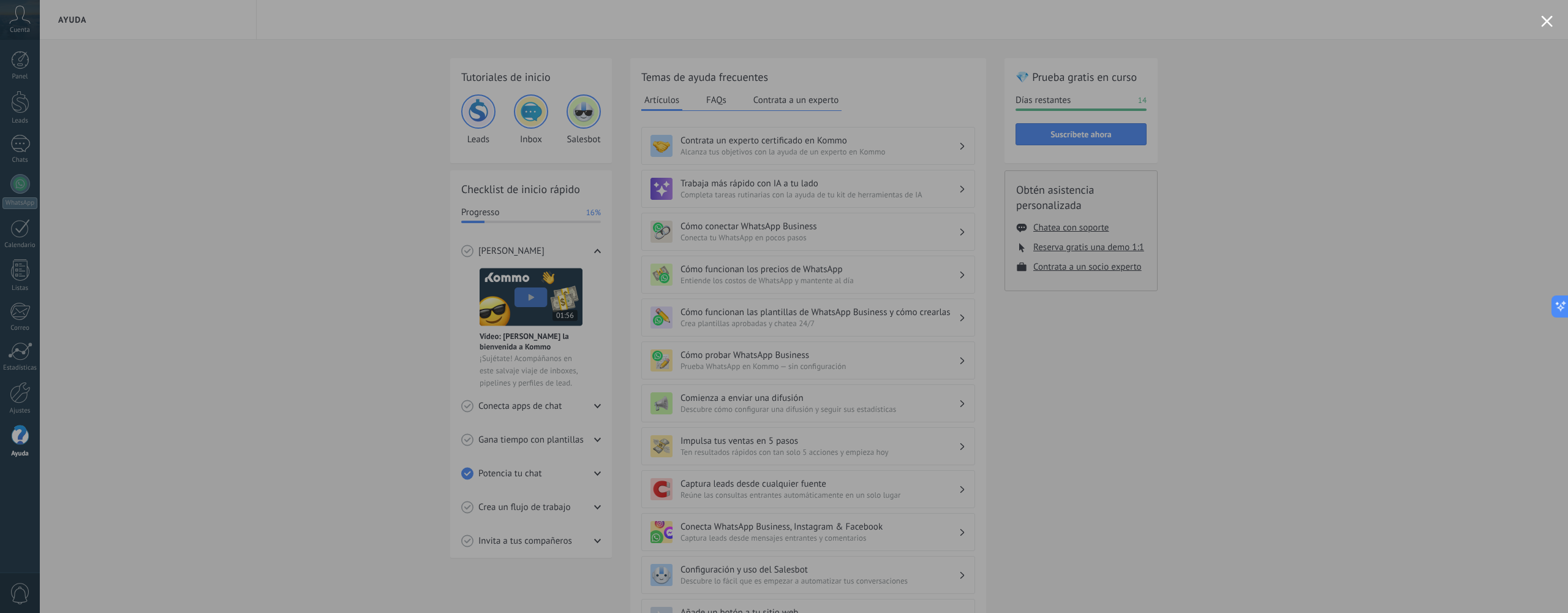
scroll to position [3, 0]
